Goal: Navigation & Orientation: Understand site structure

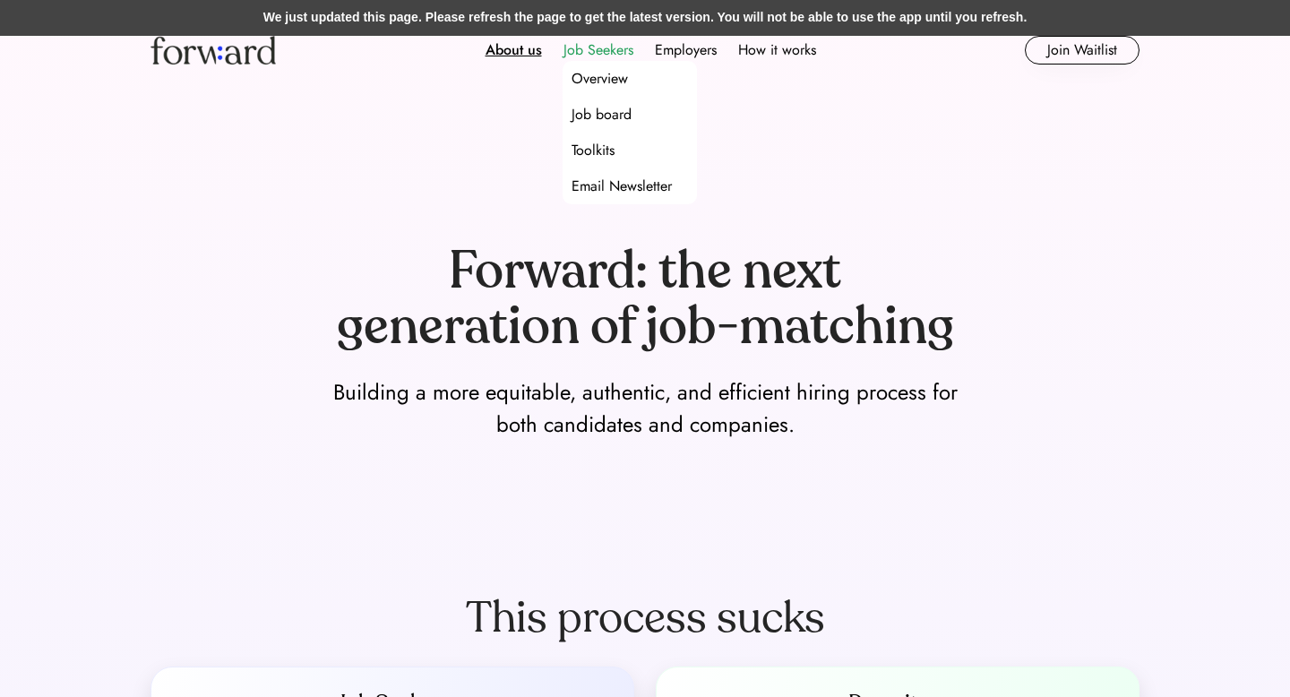
click at [605, 51] on div "Job Seekers" at bounding box center [598, 49] width 70 height 21
click at [591, 112] on div "Job board" at bounding box center [601, 114] width 60 height 21
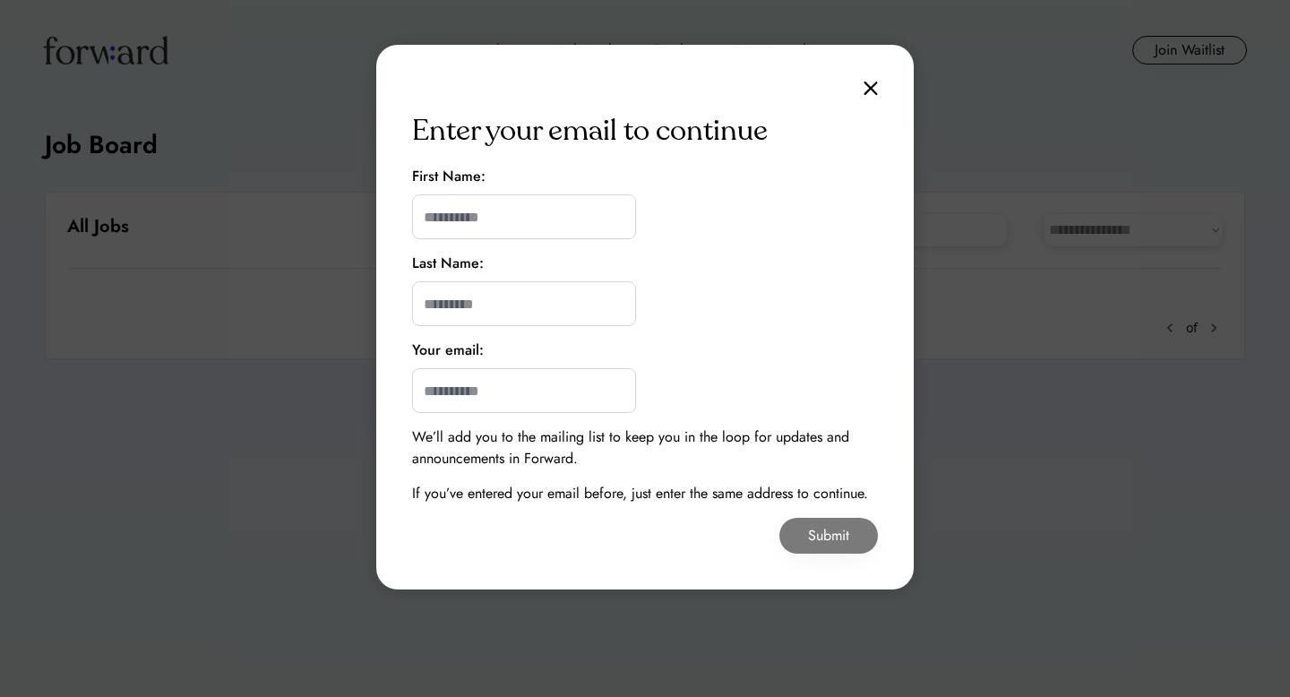
click at [863, 90] on img at bounding box center [870, 88] width 14 height 15
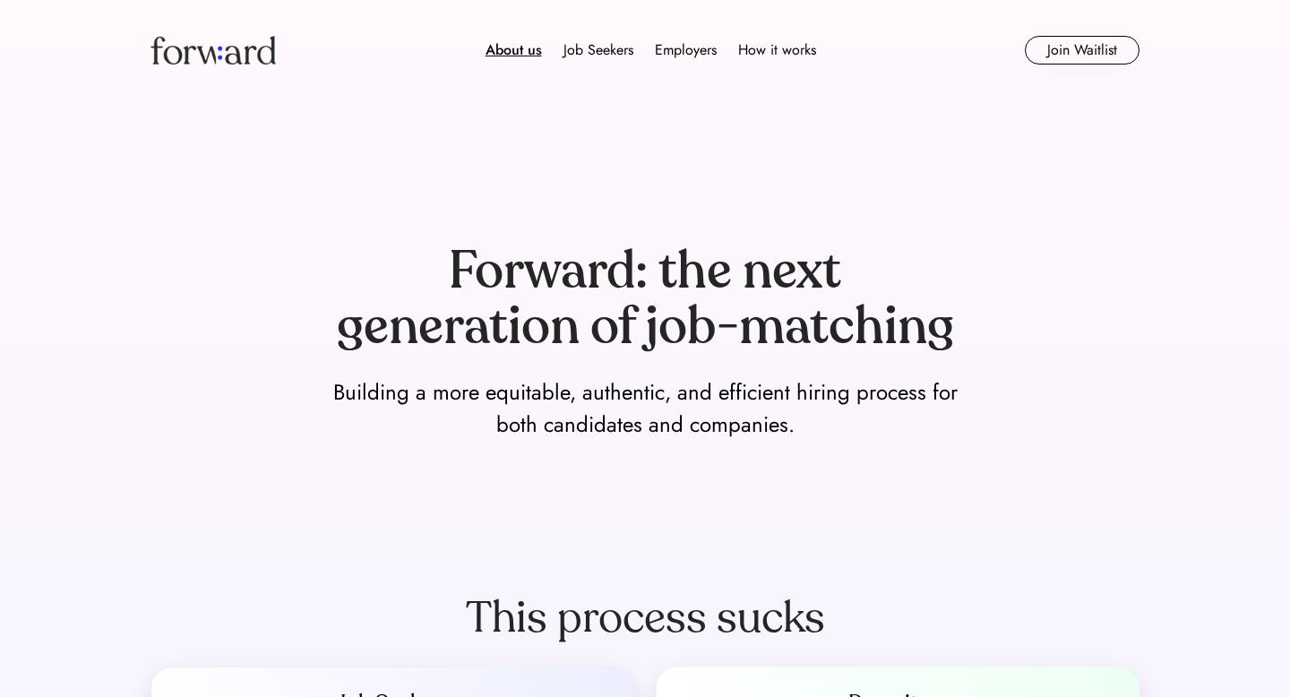
click at [238, 54] on img at bounding box center [212, 50] width 125 height 29
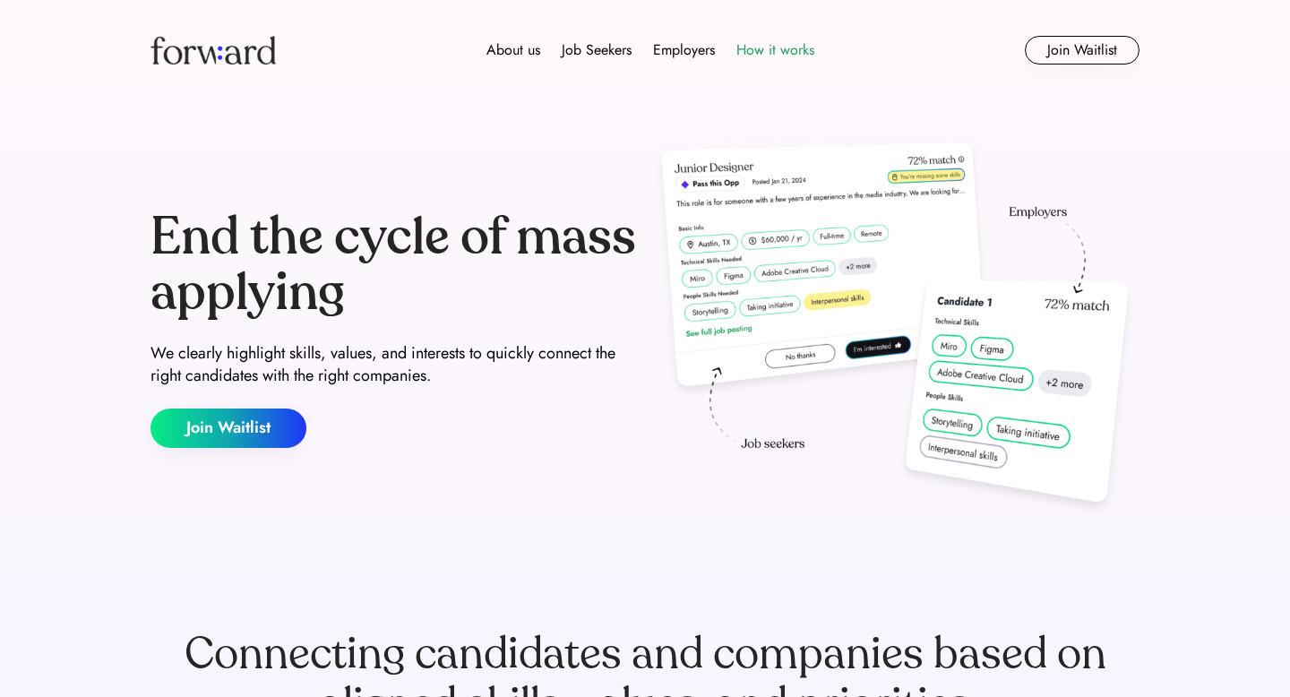
click at [780, 59] on div "How it works" at bounding box center [775, 49] width 78 height 21
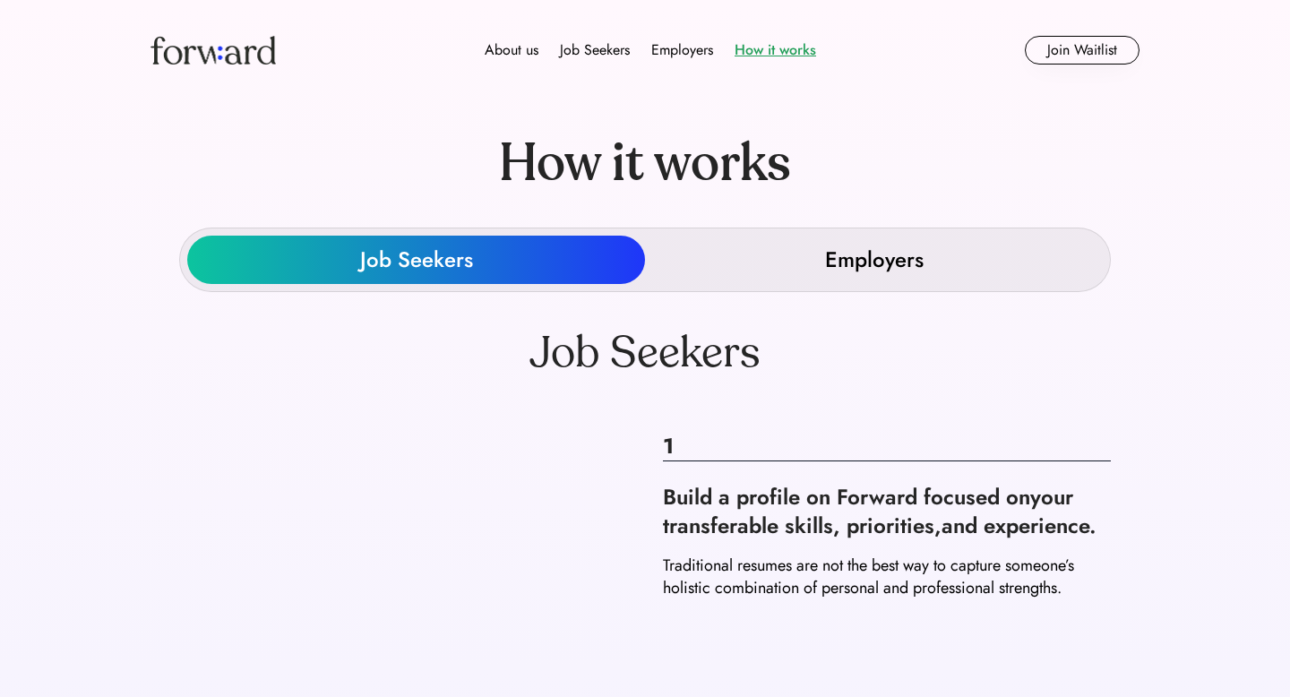
click at [775, 47] on div "How it works" at bounding box center [775, 49] width 82 height 21
